Goal: Information Seeking & Learning: Check status

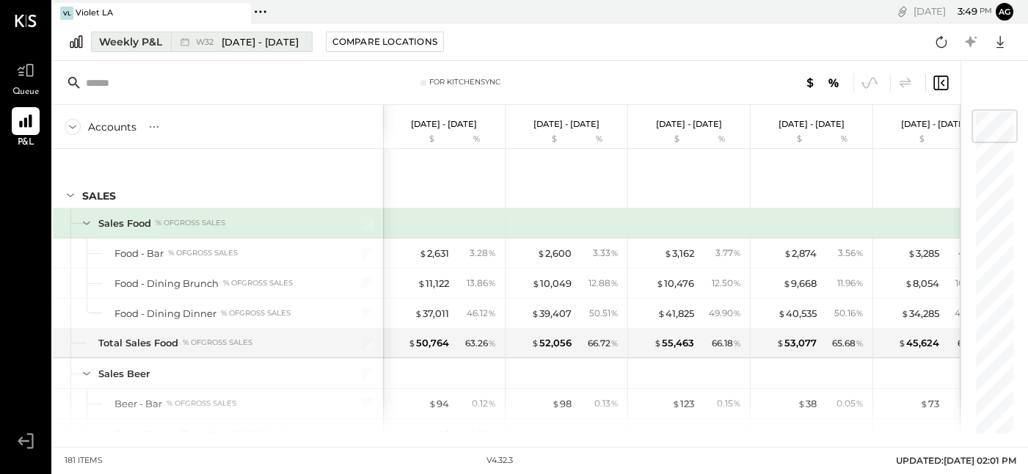
click at [231, 41] on span "[DATE] - [DATE]" at bounding box center [260, 42] width 77 height 14
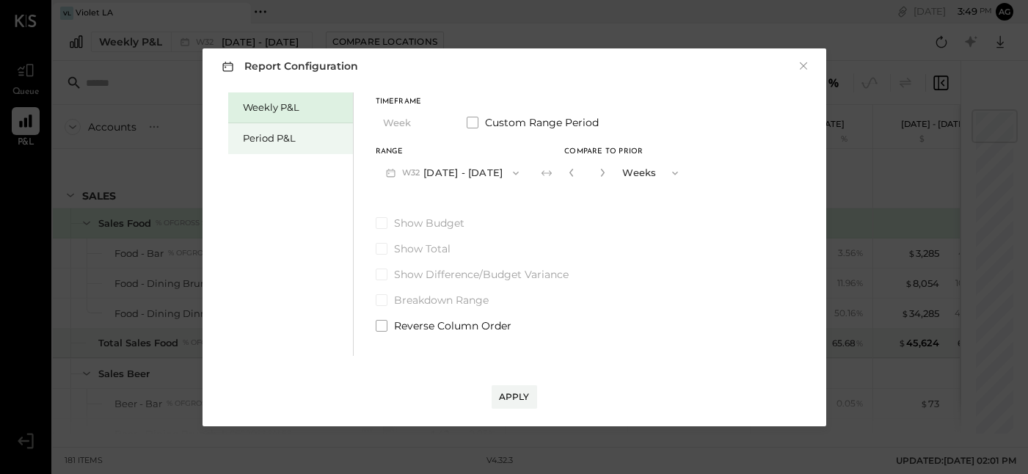
click at [285, 140] on div "Period P&L" at bounding box center [294, 138] width 103 height 14
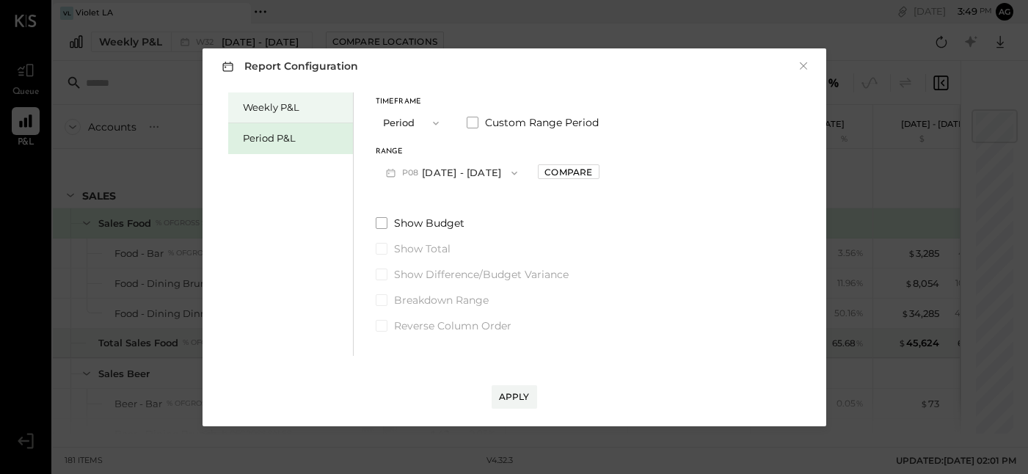
click at [278, 107] on div "Weekly P&L" at bounding box center [294, 108] width 103 height 14
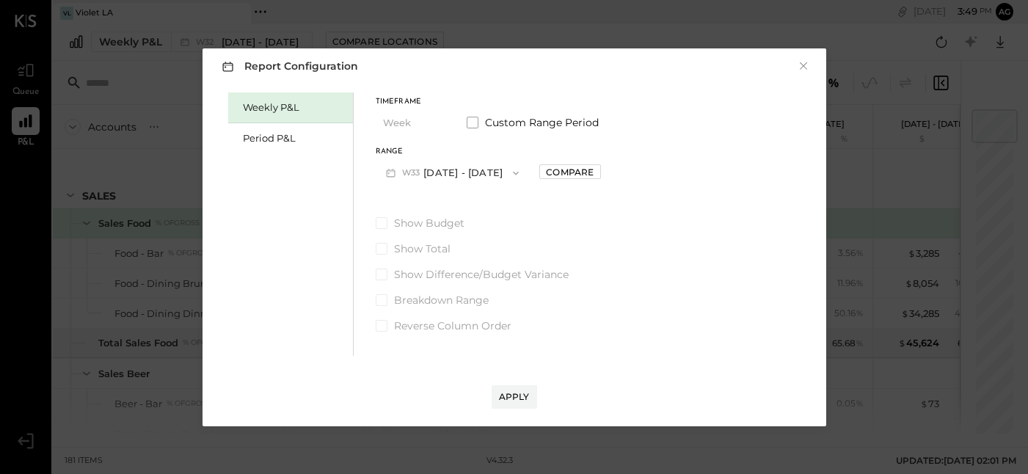
click at [514, 172] on icon "button" at bounding box center [516, 173] width 12 height 12
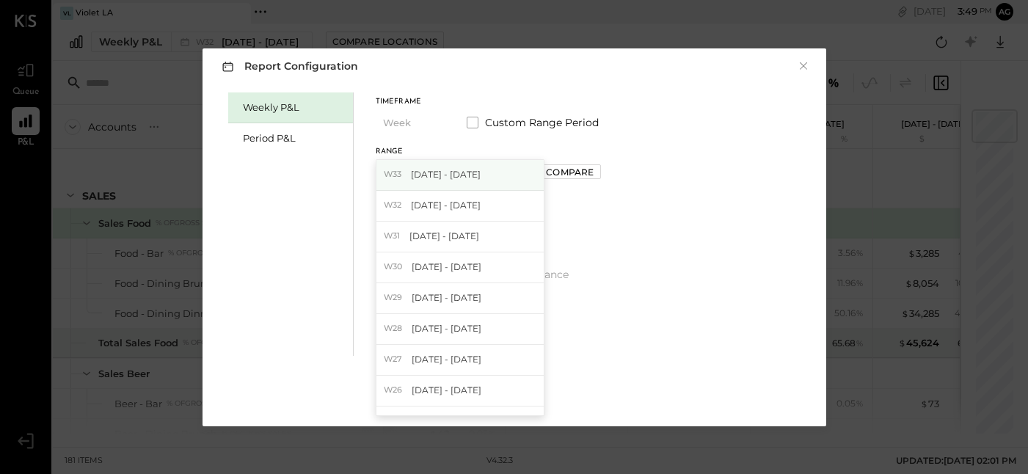
click at [502, 177] on div "W33 Aug 11 - 17, 2025" at bounding box center [459, 175] width 167 height 31
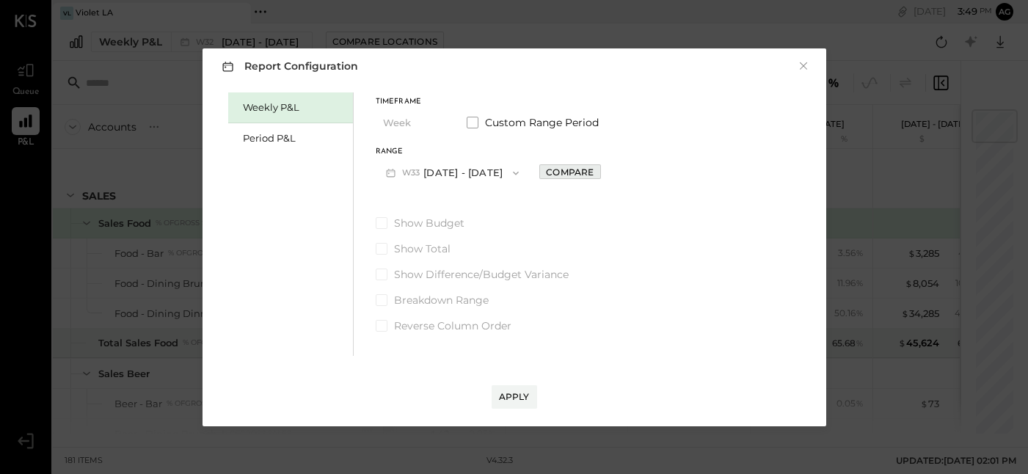
click at [557, 171] on div "Compare" at bounding box center [570, 172] width 48 height 12
click at [652, 174] on button "Weeks" at bounding box center [651, 172] width 73 height 27
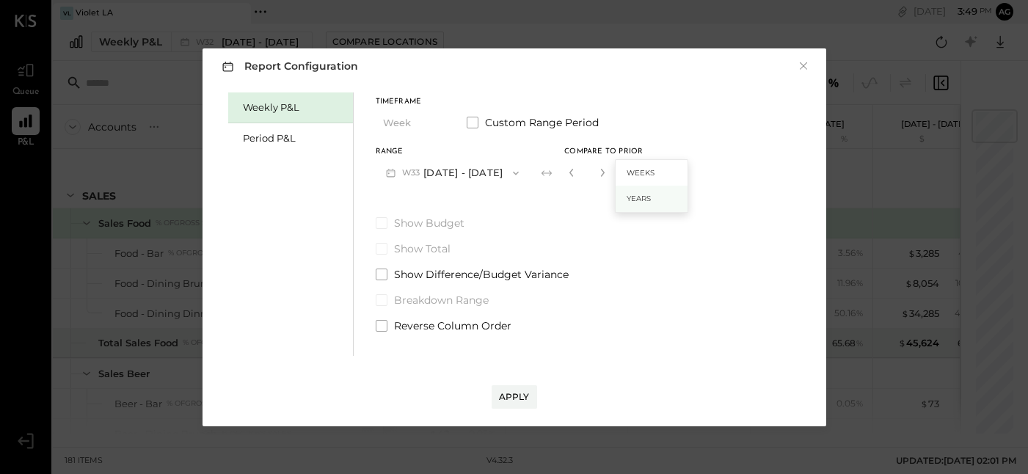
click at [640, 201] on span "Years" at bounding box center [639, 199] width 24 height 10
click at [376, 277] on span at bounding box center [382, 275] width 12 height 12
click at [520, 395] on div "Apply" at bounding box center [514, 396] width 31 height 12
